Goal: Information Seeking & Learning: Learn about a topic

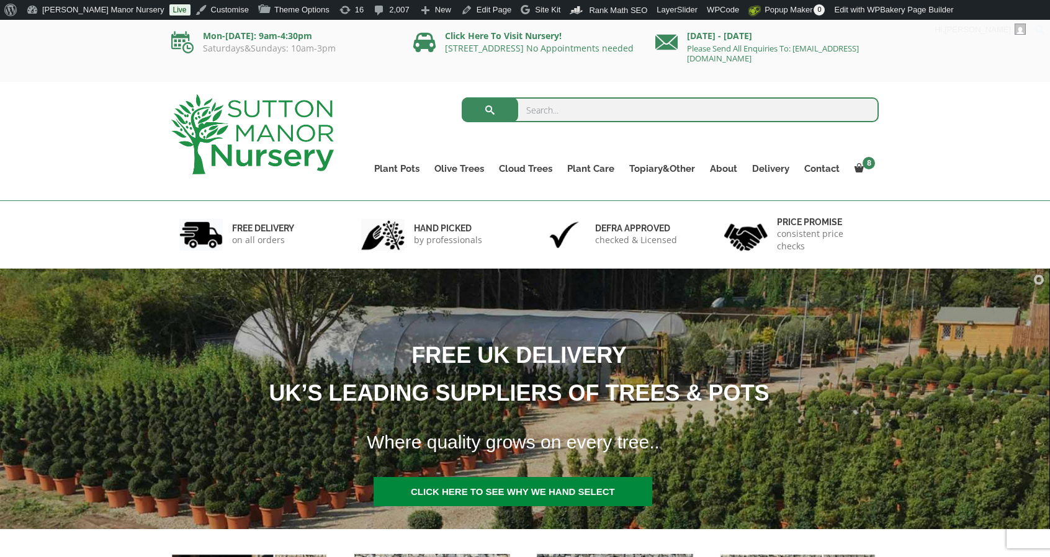
click at [545, 101] on input "search" at bounding box center [671, 109] width 418 height 25
type input "sicilian"
click at [563, 120] on input "sicilian" at bounding box center [671, 109] width 418 height 25
click at [462, 97] on button "submit" at bounding box center [490, 109] width 56 height 25
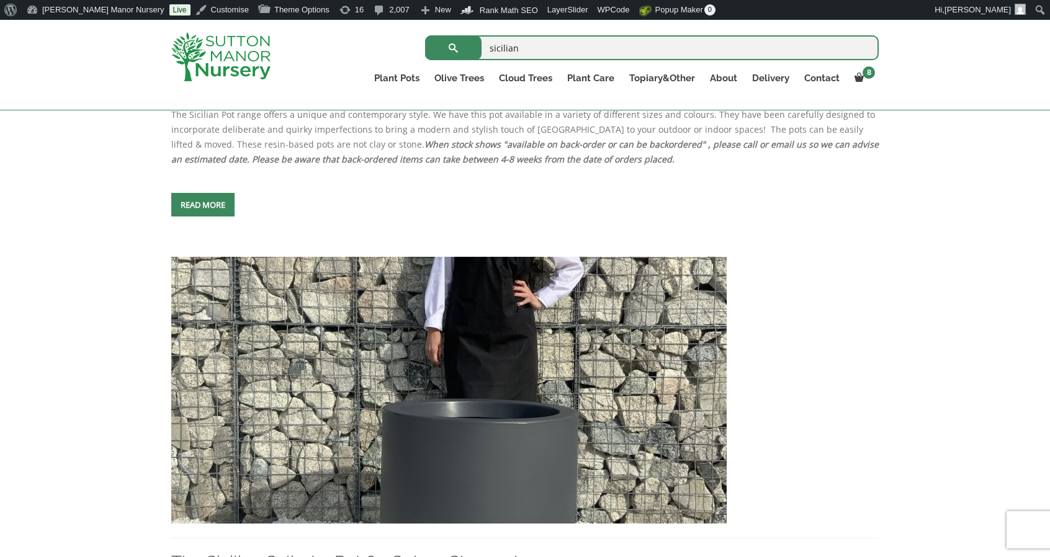
scroll to position [678, 0]
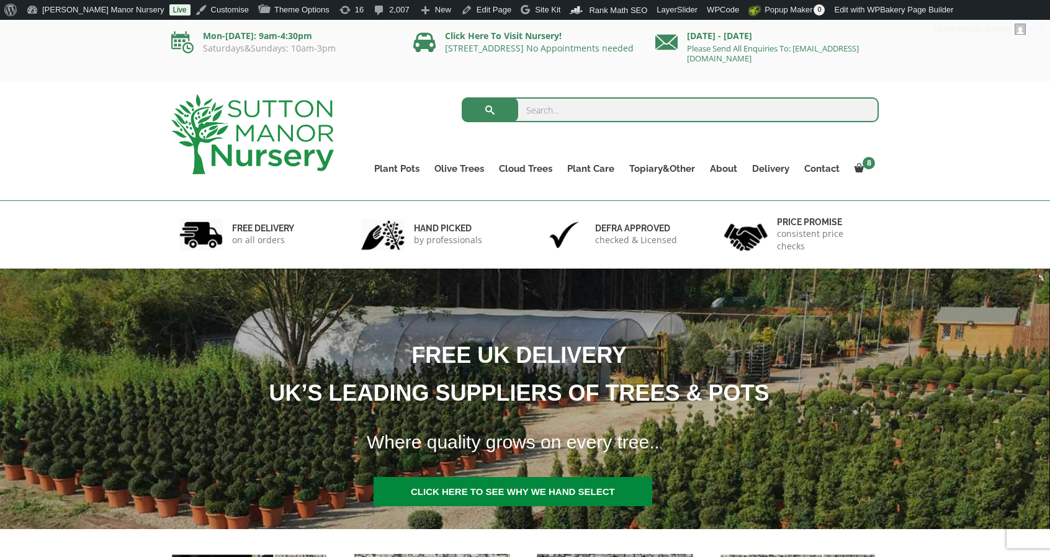
click at [533, 107] on input "search" at bounding box center [671, 109] width 418 height 25
type input "san m"
click at [462, 97] on button "submit" at bounding box center [490, 109] width 56 height 25
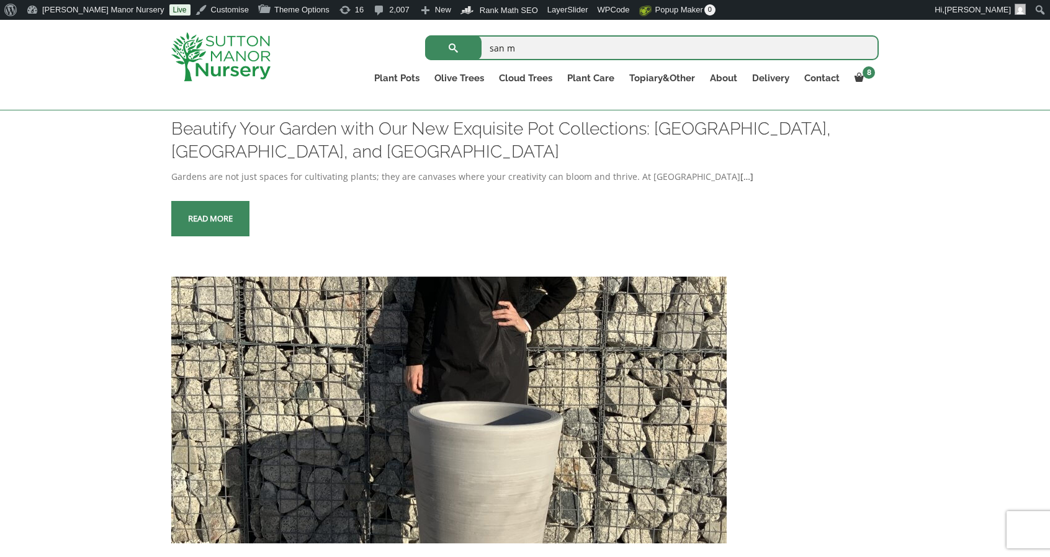
scroll to position [612, 0]
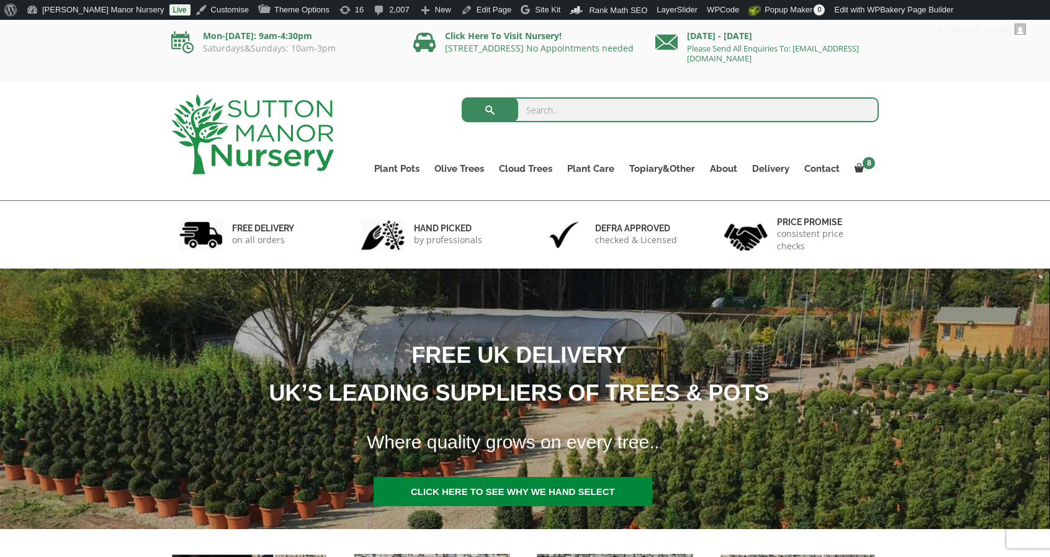
click at [556, 113] on input "search" at bounding box center [671, 109] width 418 height 25
type input "amalfi"
click at [462, 97] on button "submit" at bounding box center [490, 109] width 56 height 25
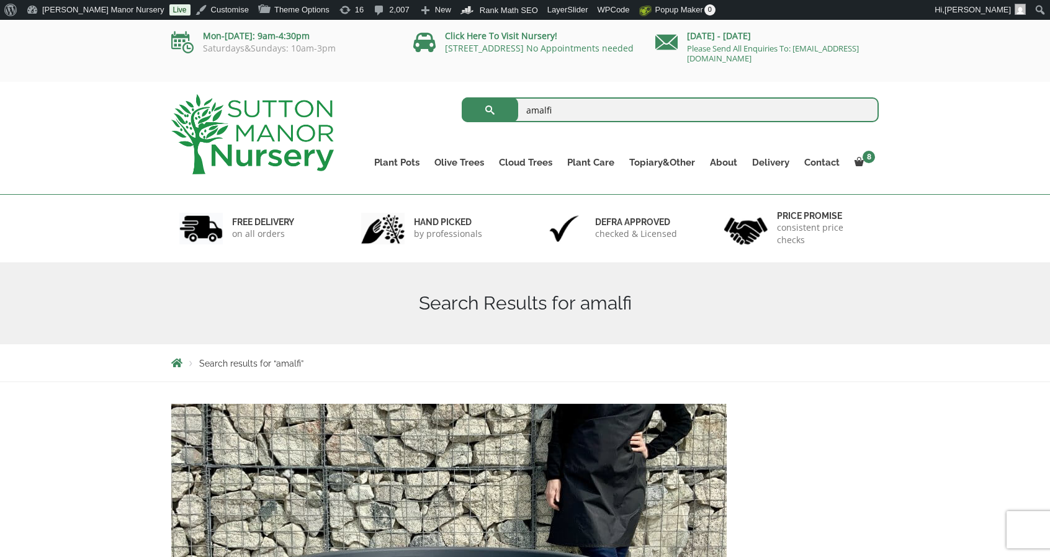
click at [246, 111] on img at bounding box center [252, 134] width 163 height 80
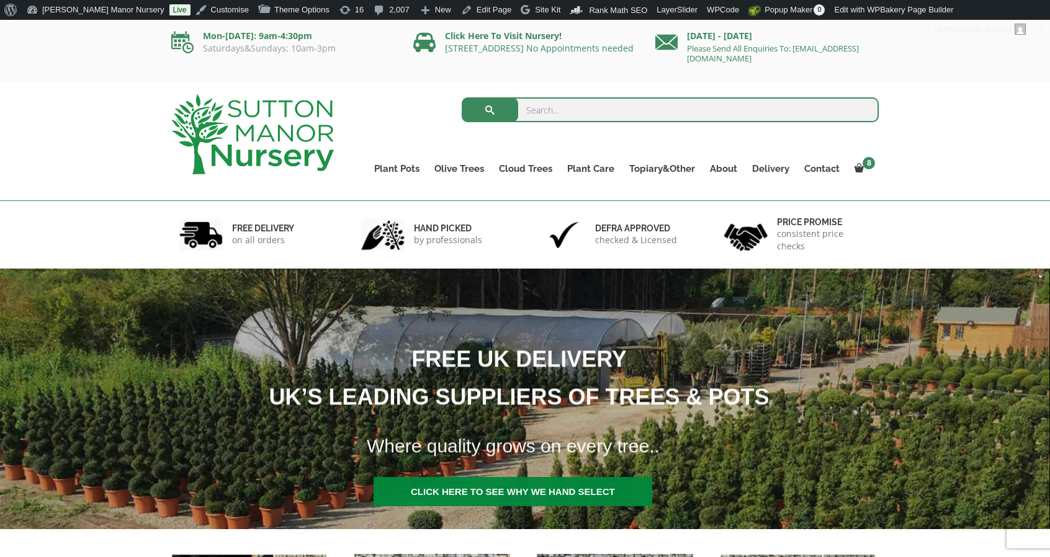
click at [550, 117] on input "search" at bounding box center [671, 109] width 418 height 25
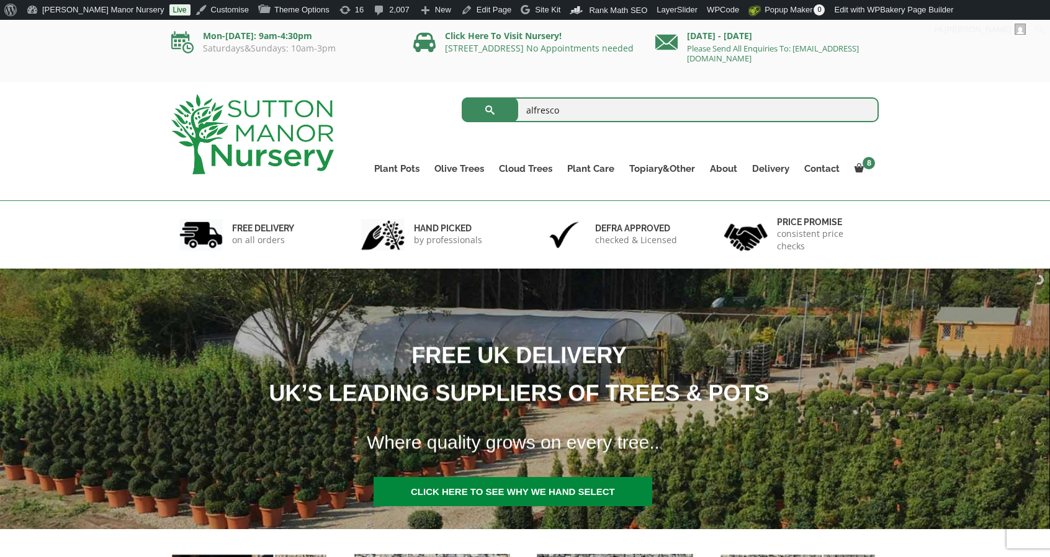
type input "alfresco"
click at [462, 97] on button "submit" at bounding box center [490, 109] width 56 height 25
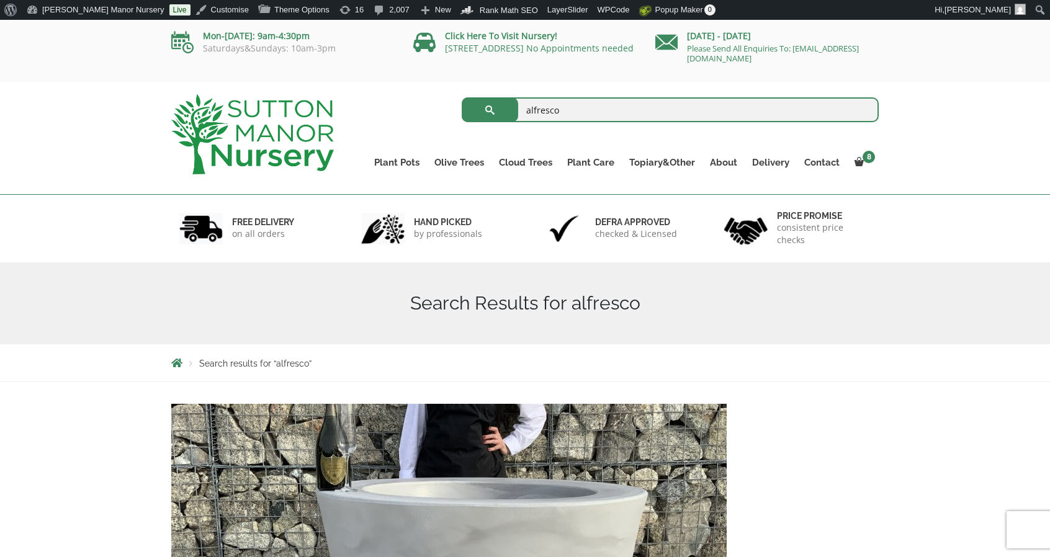
drag, startPoint x: 585, startPoint y: 110, endPoint x: 419, endPoint y: 91, distance: 166.1
click at [419, 91] on div "alfresco Search for: Plant Pots Resin Bonded Pots The Amalfi Pots The Milan Pot…" at bounding box center [616, 138] width 545 height 112
type input "pisa"
click at [462, 97] on button "submit" at bounding box center [490, 109] width 56 height 25
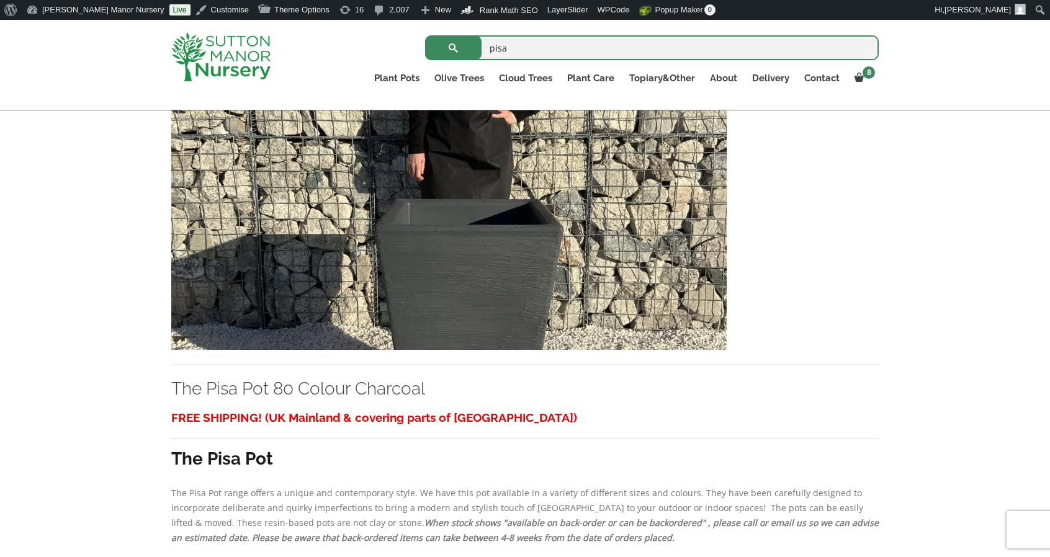
scroll to position [299, 0]
drag, startPoint x: 559, startPoint y: 52, endPoint x: 281, endPoint y: 40, distance: 278.2
click at [281, 20] on div "pisa Search for: Plant Pots Resin Bonded Pots The Amalfi Pots The Milan Pots Th…" at bounding box center [525, 20] width 726 height 0
type input "bien hoa"
click at [425, 35] on button "submit" at bounding box center [453, 47] width 56 height 25
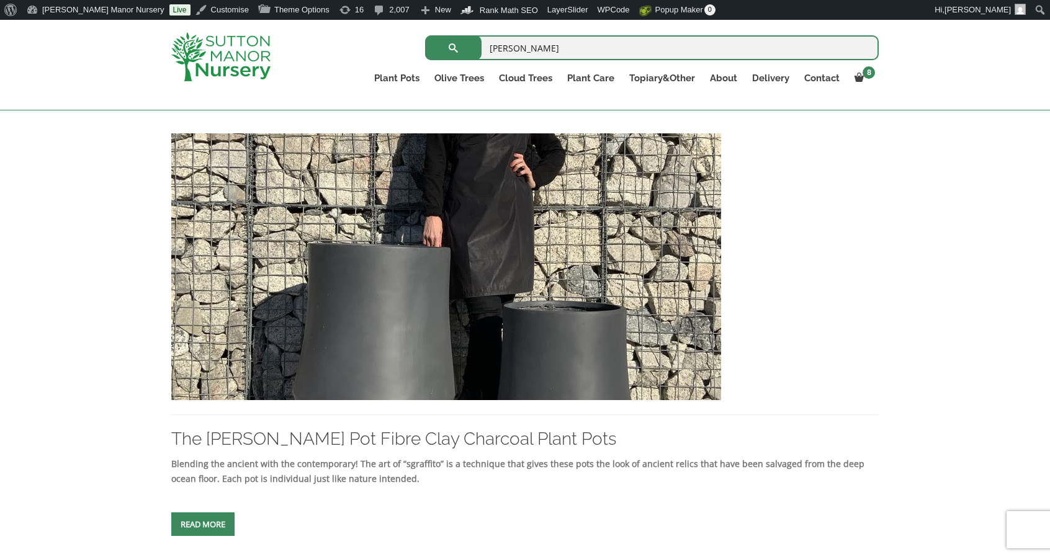
scroll to position [233, 0]
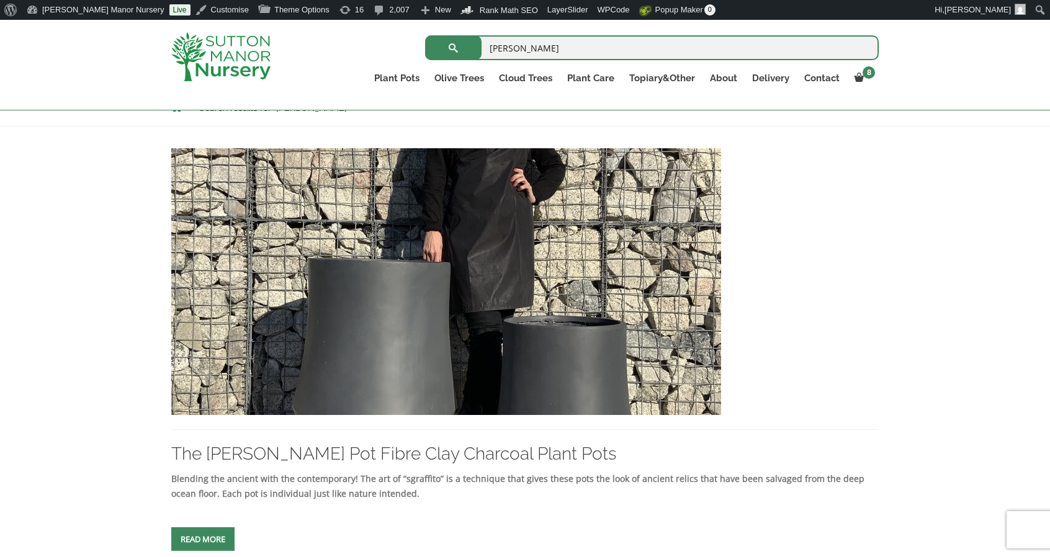
click at [412, 271] on img at bounding box center [446, 281] width 550 height 267
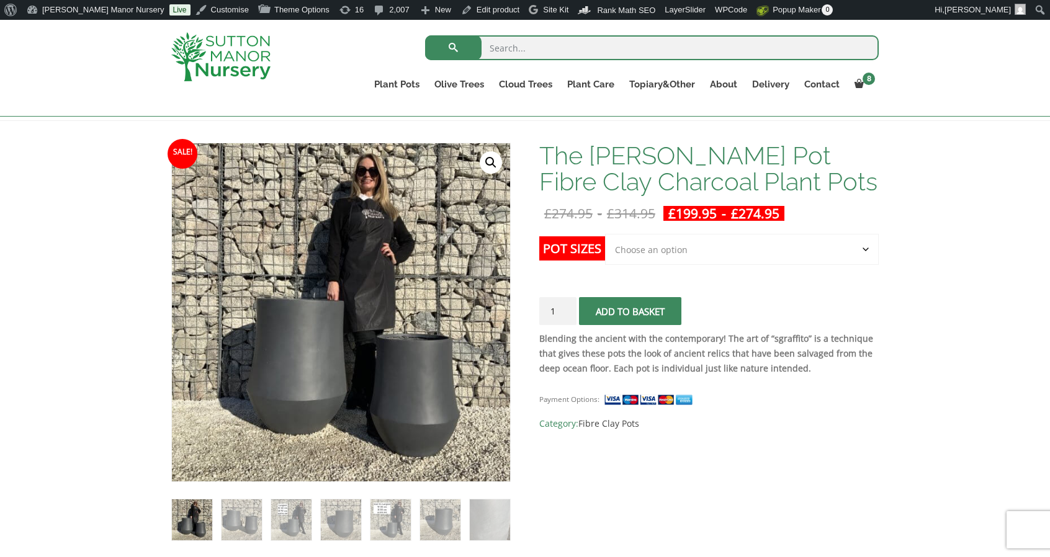
scroll to position [161, 0]
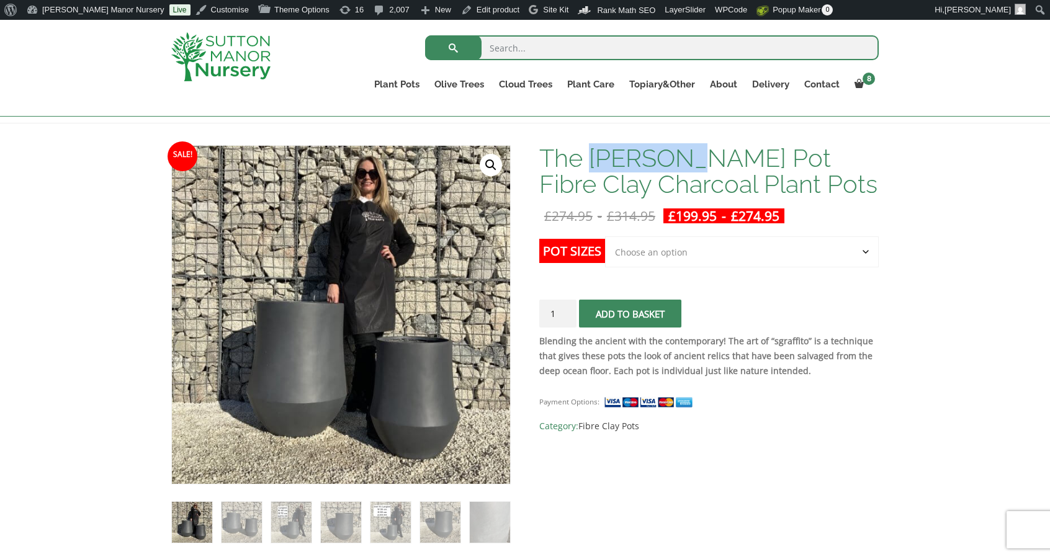
drag, startPoint x: 693, startPoint y: 162, endPoint x: 591, endPoint y: 159, distance: 101.2
click at [591, 159] on h1 "The Bien Hoa Pot Fibre Clay Charcoal Plant Pots" at bounding box center [708, 171] width 339 height 52
click at [248, 71] on img at bounding box center [220, 56] width 99 height 49
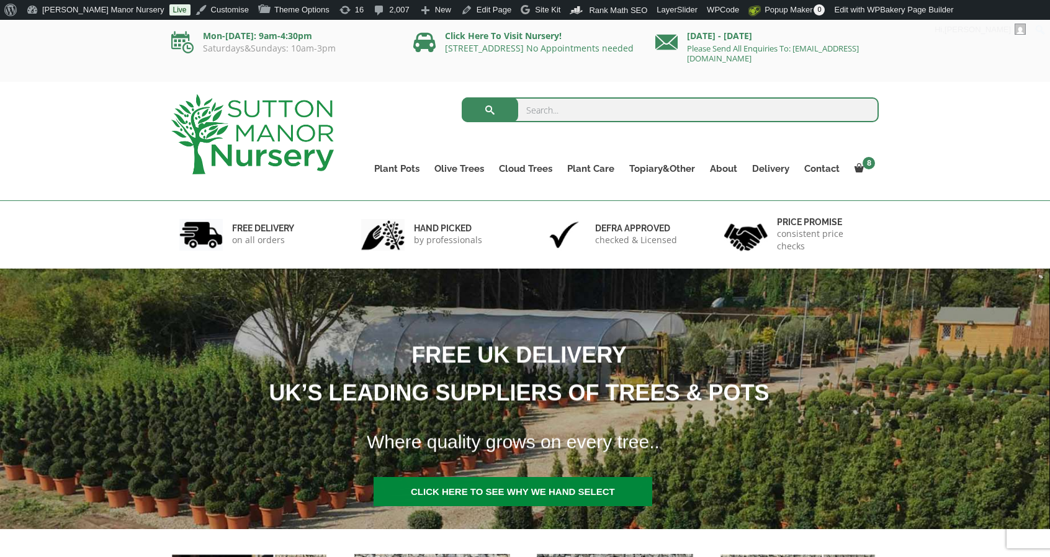
click at [542, 104] on input "search" at bounding box center [671, 109] width 418 height 25
type input "HANOI"
click at [462, 97] on button "submit" at bounding box center [490, 109] width 56 height 25
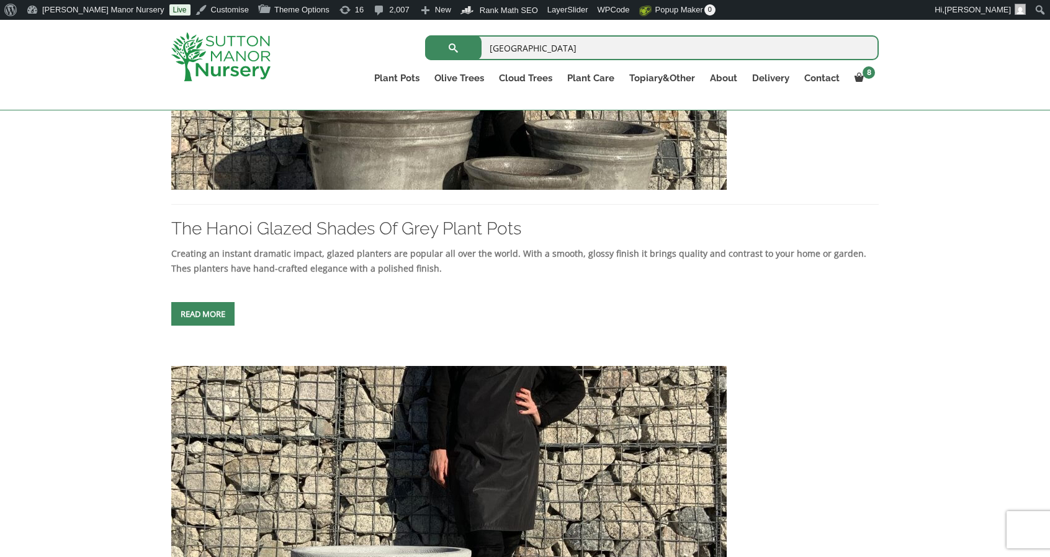
scroll to position [472, 0]
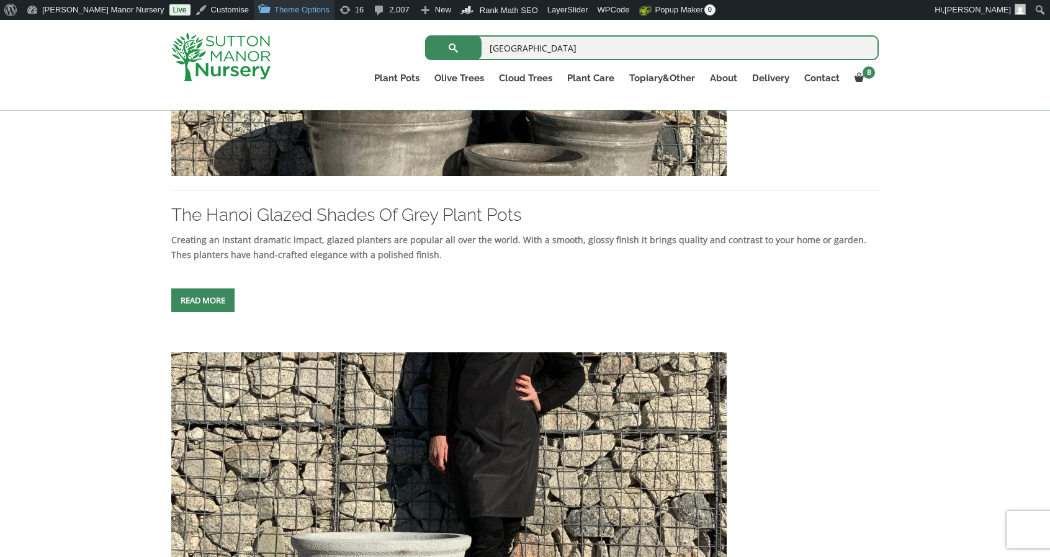
drag, startPoint x: 552, startPoint y: 54, endPoint x: 258, endPoint y: 14, distance: 296.9
type input "tam co"
click at [425, 35] on button "submit" at bounding box center [453, 47] width 56 height 25
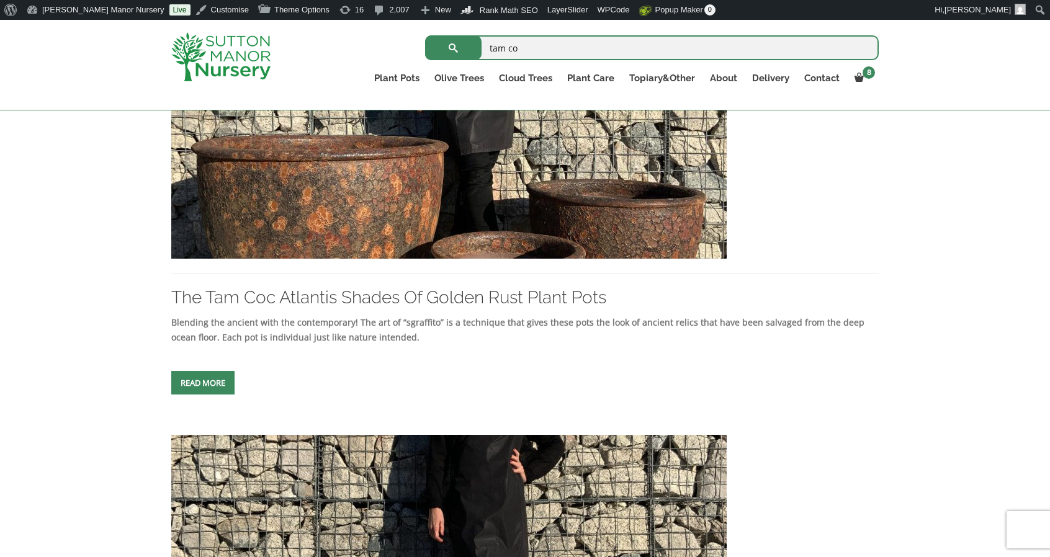
scroll to position [390, 0]
